Goal: Task Accomplishment & Management: Complete application form

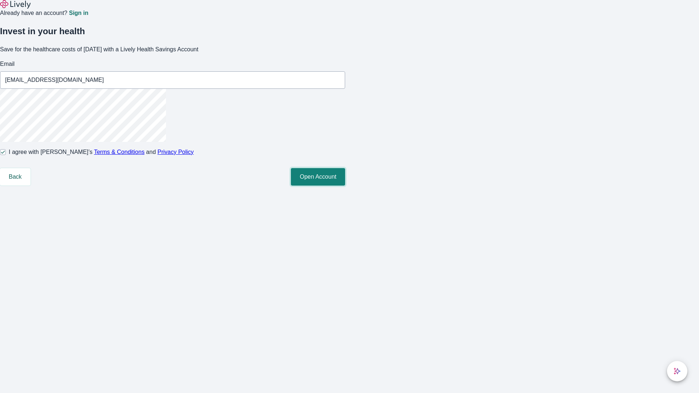
click at [345, 186] on button "Open Account" at bounding box center [318, 176] width 54 height 17
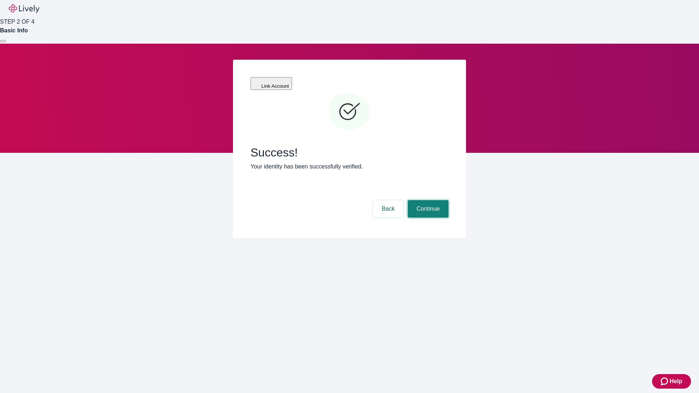
click at [427, 200] on button "Continue" at bounding box center [428, 208] width 41 height 17
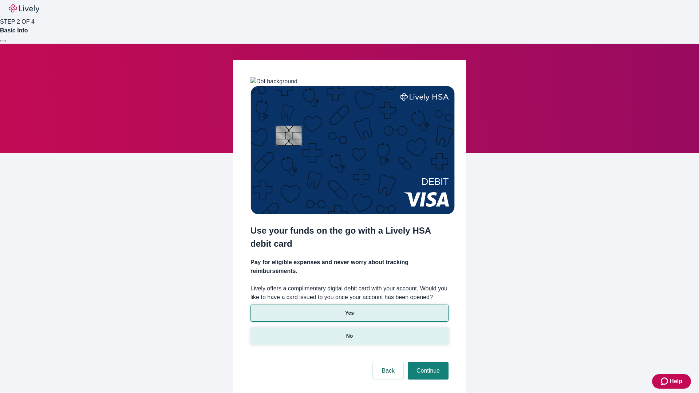
click at [349, 333] on p "No" at bounding box center [349, 337] width 7 height 8
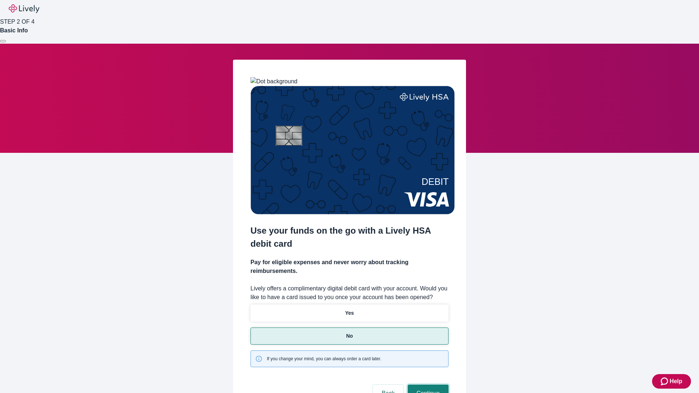
click at [427, 385] on button "Continue" at bounding box center [428, 393] width 41 height 17
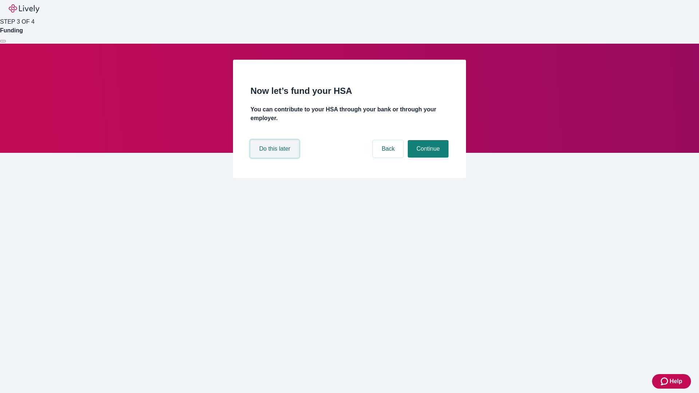
click at [276, 158] on button "Do this later" at bounding box center [275, 148] width 48 height 17
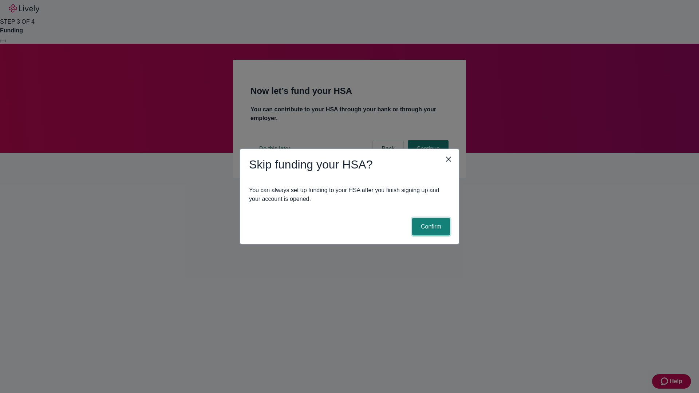
click at [430, 227] on button "Confirm" at bounding box center [431, 226] width 38 height 17
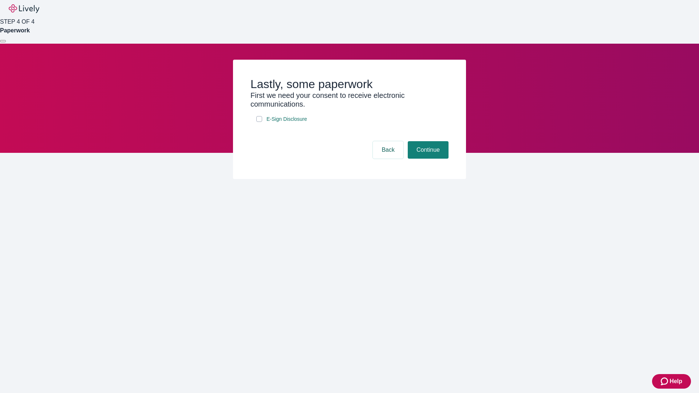
click at [259, 122] on input "E-Sign Disclosure" at bounding box center [259, 119] width 6 height 6
checkbox input "true"
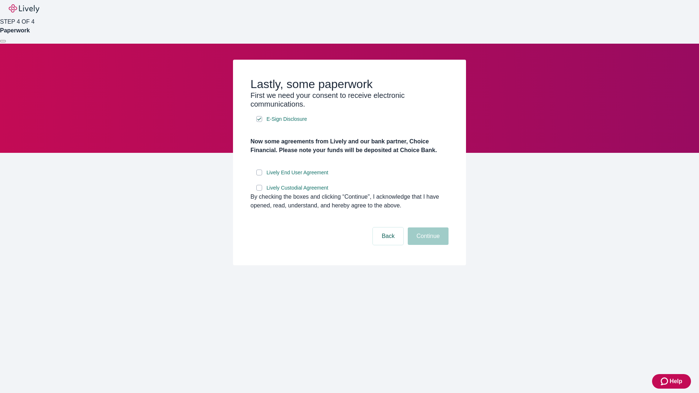
click at [259, 176] on input "Lively End User Agreement" at bounding box center [259, 173] width 6 height 6
checkbox input "true"
click at [259, 191] on input "Lively Custodial Agreement" at bounding box center [259, 188] width 6 height 6
checkbox input "true"
click at [427, 245] on button "Continue" at bounding box center [428, 236] width 41 height 17
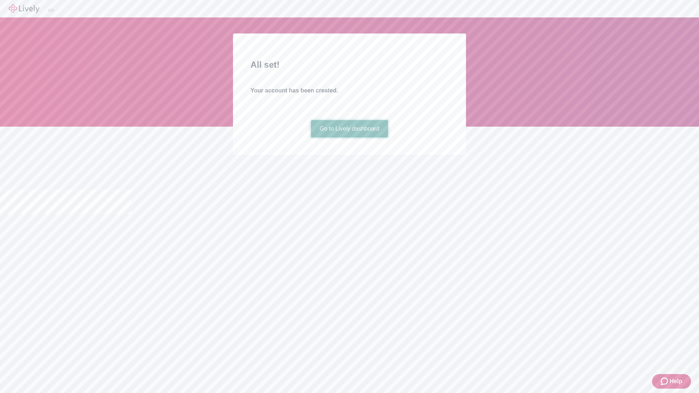
click at [349, 138] on link "Go to Lively dashboard" at bounding box center [350, 128] width 78 height 17
